Goal: Book appointment/travel/reservation

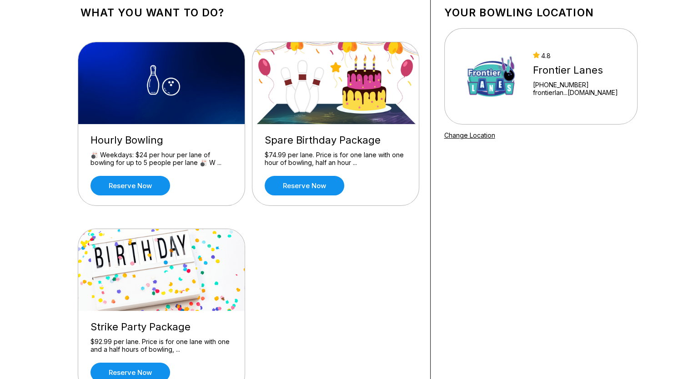
scroll to position [91, 0]
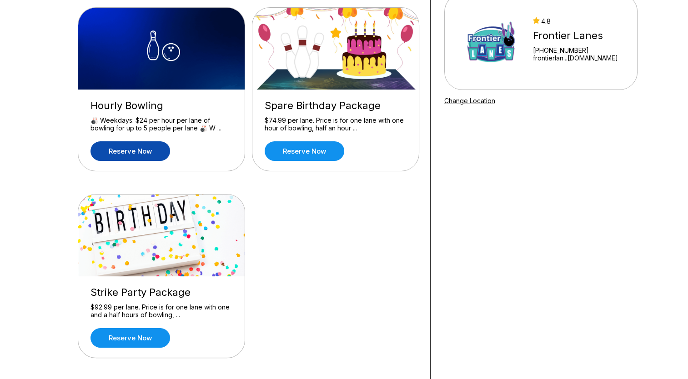
click at [138, 155] on link "Reserve now" at bounding box center [130, 151] width 80 height 20
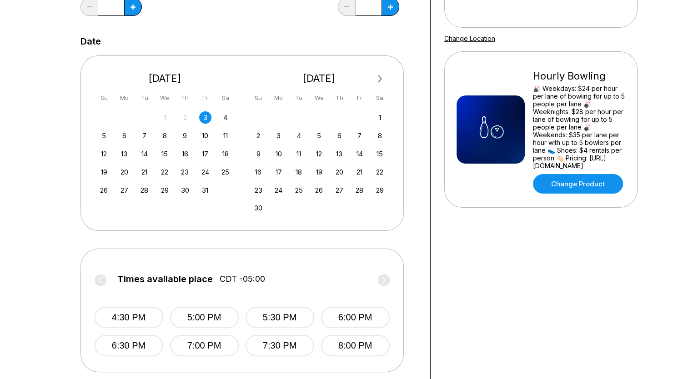
scroll to position [136, 0]
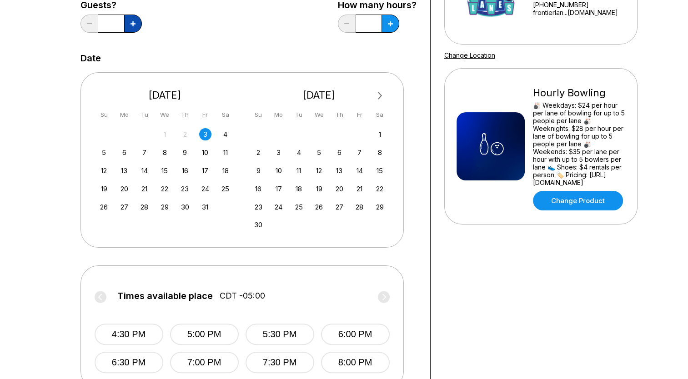
click at [136, 22] on button at bounding box center [133, 24] width 18 height 18
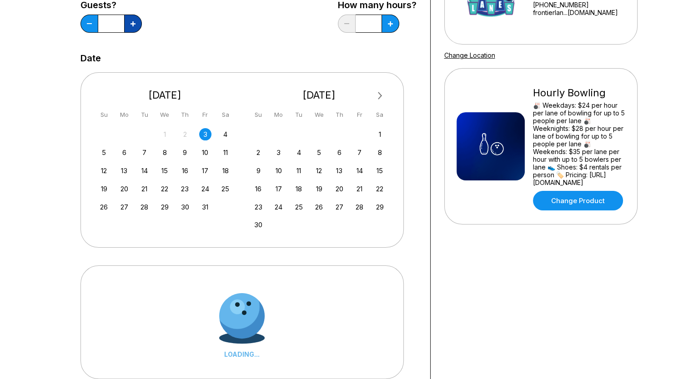
click at [134, 23] on icon at bounding box center [132, 23] width 5 height 5
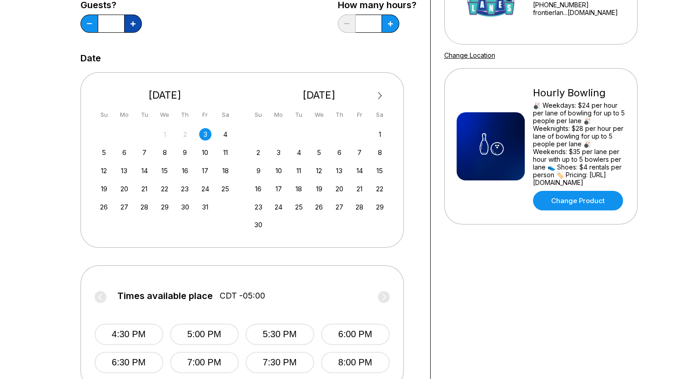
click at [135, 24] on button at bounding box center [133, 24] width 18 height 18
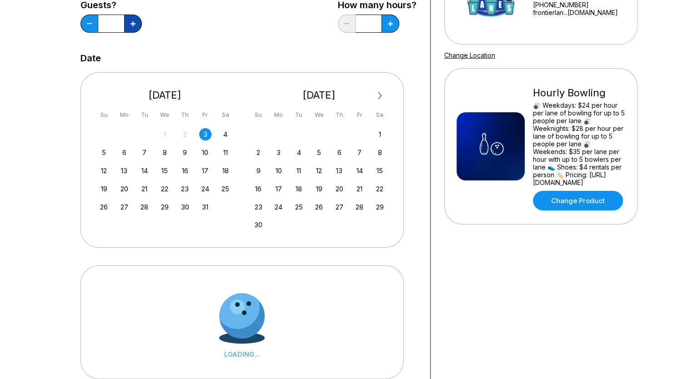
click at [135, 25] on button at bounding box center [133, 24] width 18 height 18
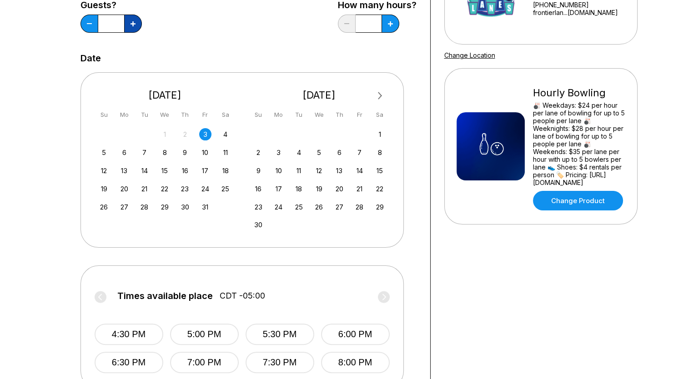
click at [135, 25] on button at bounding box center [133, 24] width 18 height 18
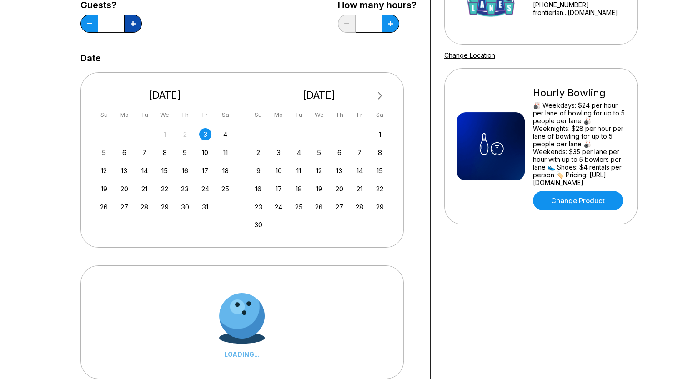
click at [135, 25] on button at bounding box center [133, 24] width 18 height 18
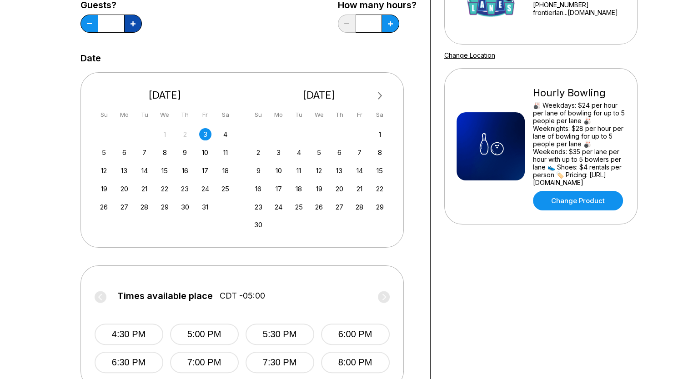
click at [135, 25] on button at bounding box center [133, 24] width 18 height 18
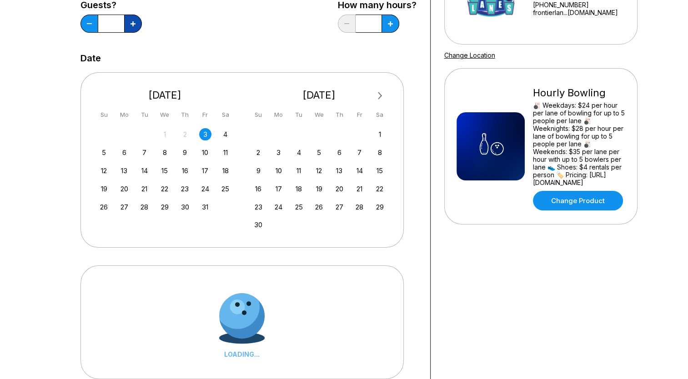
click at [135, 25] on button at bounding box center [133, 24] width 18 height 18
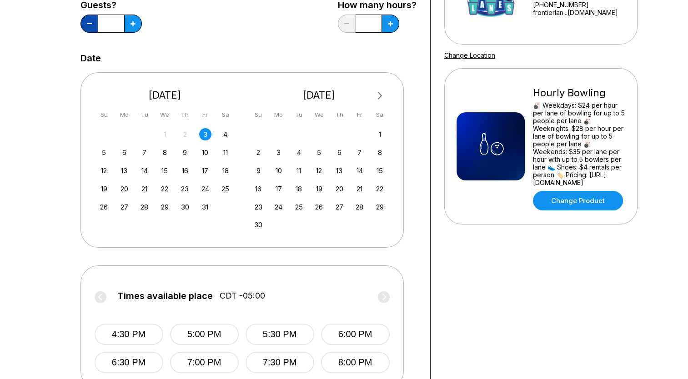
click at [87, 23] on button at bounding box center [89, 24] width 18 height 18
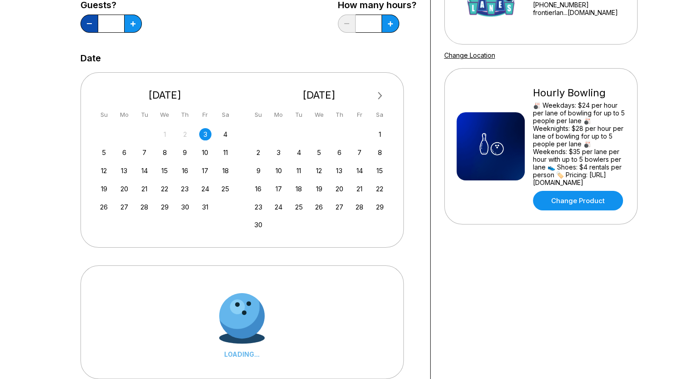
click at [87, 23] on button at bounding box center [89, 24] width 18 height 18
type input "**"
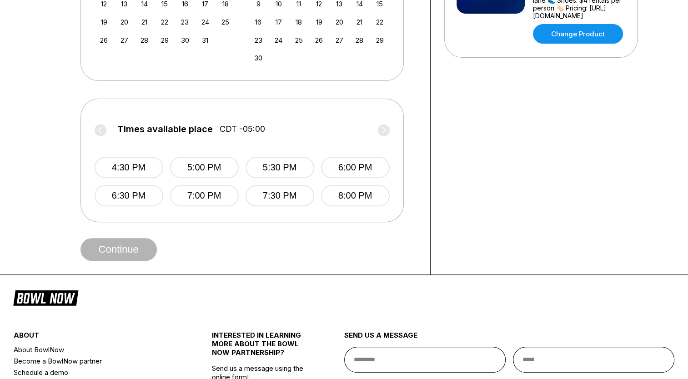
scroll to position [318, 0]
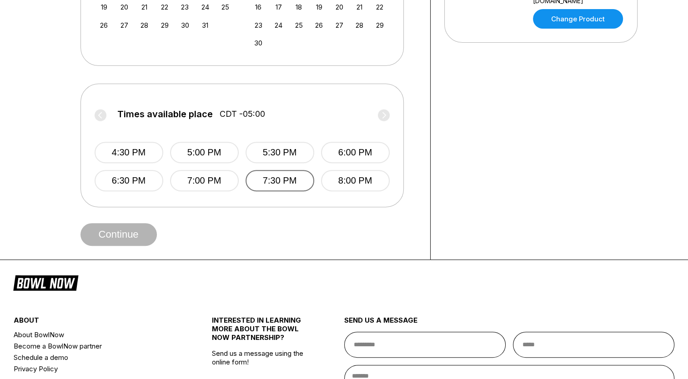
click at [277, 190] on button "7:30 PM" at bounding box center [279, 180] width 69 height 21
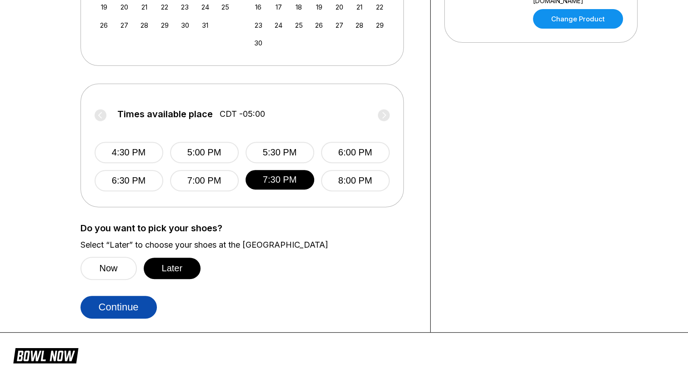
click at [127, 306] on button "Continue" at bounding box center [118, 307] width 76 height 23
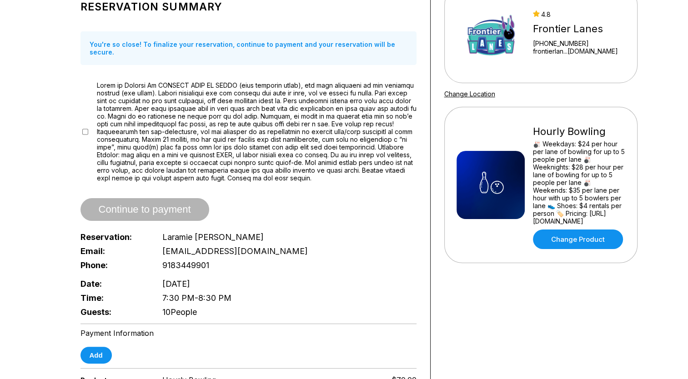
scroll to position [97, 0]
